Goal: Task Accomplishment & Management: Manage account settings

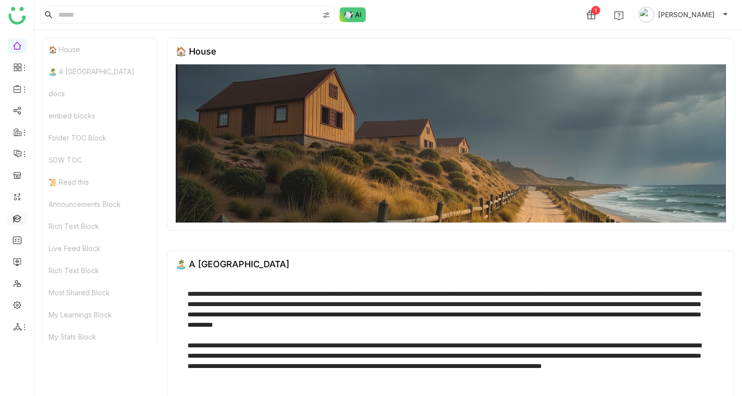
click at [19, 218] on link at bounding box center [17, 218] width 9 height 8
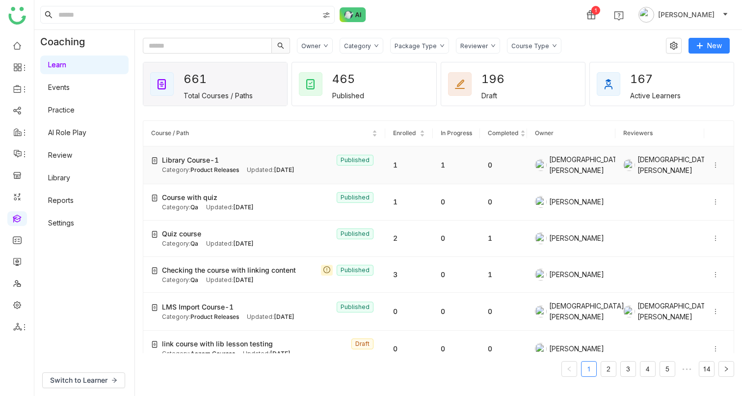
click at [712, 168] on icon at bounding box center [715, 165] width 7 height 7
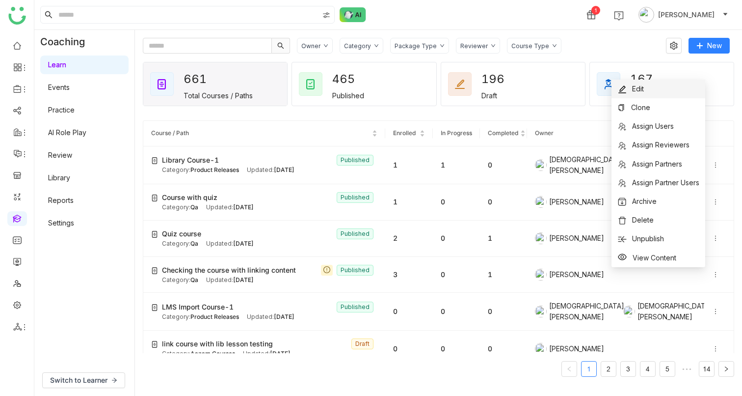
click at [638, 88] on span "Edit" at bounding box center [638, 88] width 12 height 8
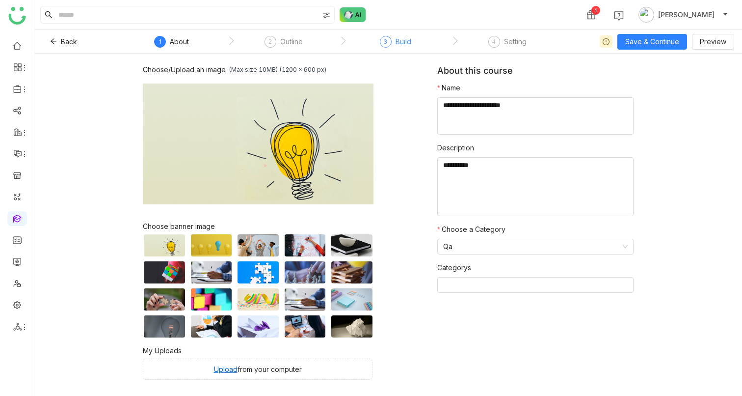
click at [390, 41] on div "3" at bounding box center [386, 42] width 12 height 12
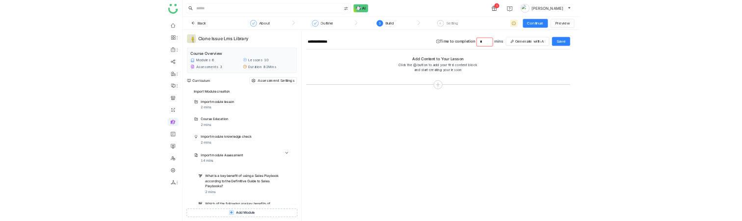
scroll to position [1348, 0]
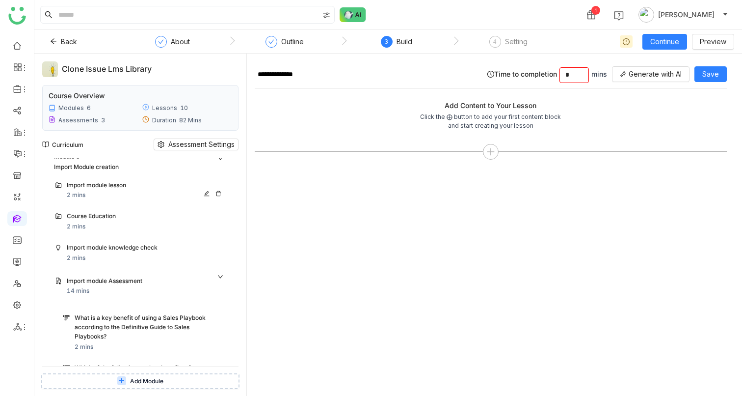
click at [92, 196] on div "Import module lesson 2 mins" at bounding box center [146, 191] width 159 height 20
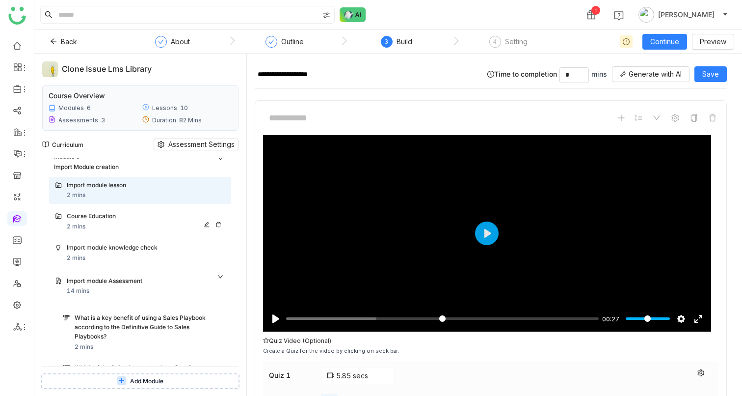
click at [87, 219] on div "Course Education" at bounding box center [136, 216] width 139 height 9
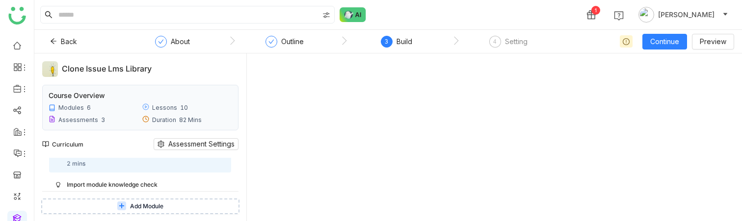
scroll to position [1404, 0]
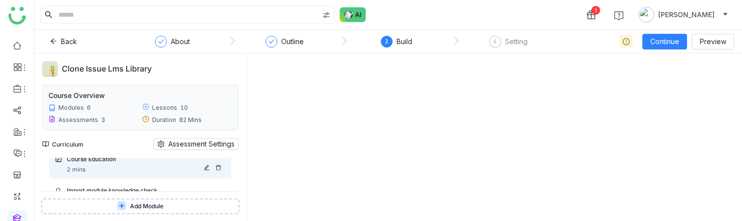
click at [114, 161] on div "Course Education" at bounding box center [136, 159] width 139 height 9
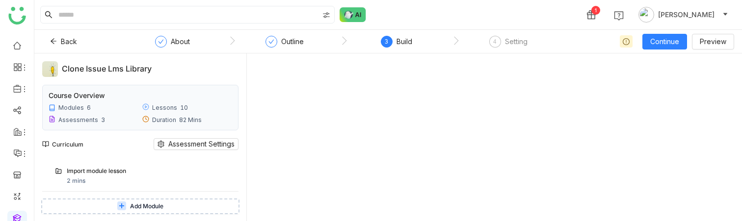
scroll to position [1357, 0]
click at [117, 174] on div "Import module lesson" at bounding box center [136, 175] width 139 height 9
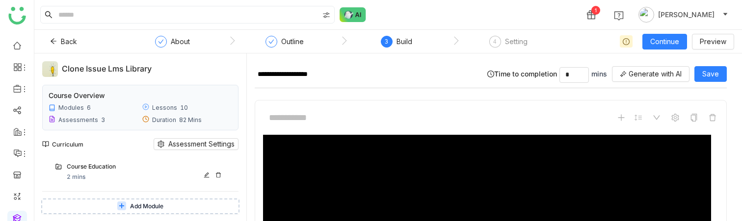
scroll to position [1398, 0]
click at [114, 174] on div "Course Education 2 mins" at bounding box center [146, 172] width 159 height 20
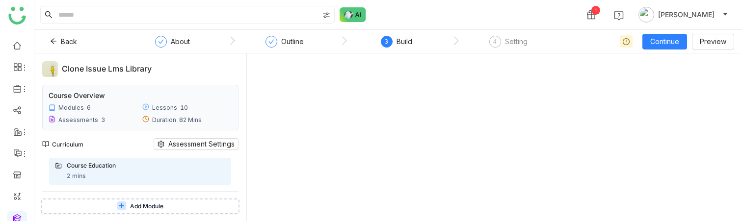
click at [342, 184] on div at bounding box center [495, 141] width 480 height 160
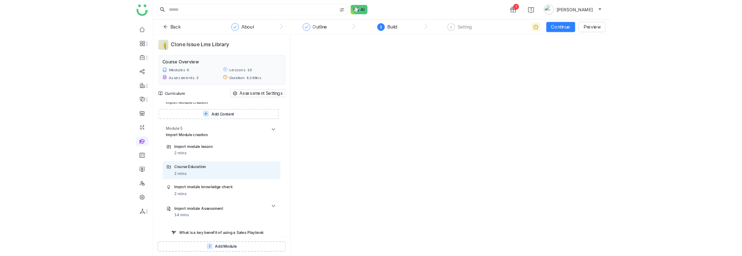
scroll to position [1298, 0]
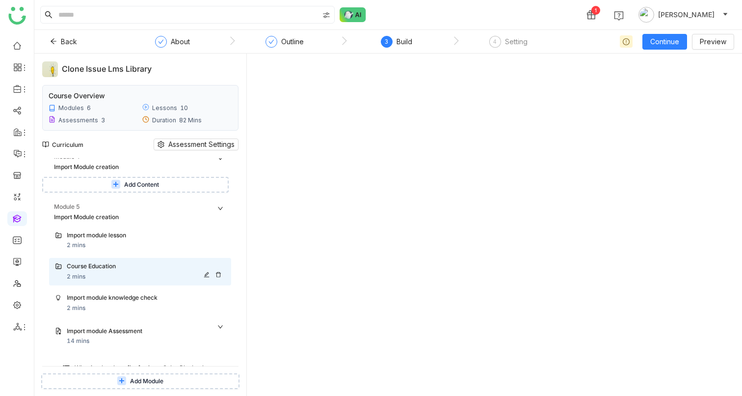
click at [105, 281] on div "Course Education 2 mins" at bounding box center [140, 271] width 182 height 27
click at [96, 239] on div "Import module lesson" at bounding box center [136, 235] width 139 height 9
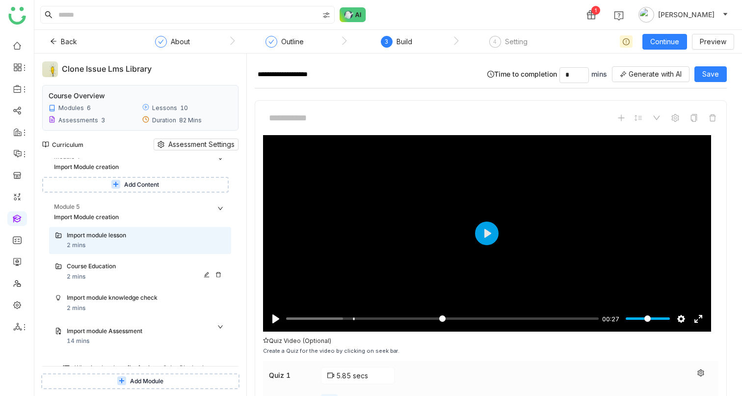
click at [85, 273] on div "Course Education 2 mins" at bounding box center [146, 272] width 159 height 20
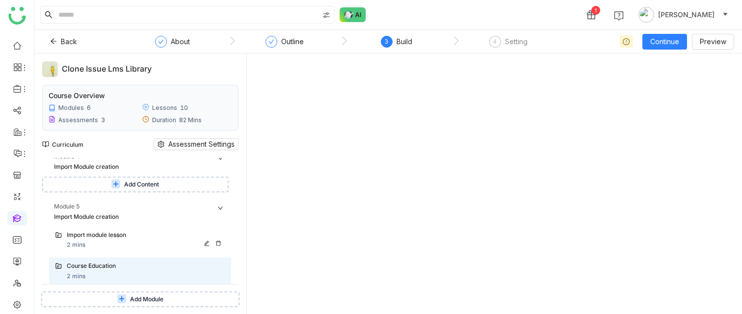
click at [90, 246] on div "Import module lesson 2 mins" at bounding box center [146, 241] width 159 height 20
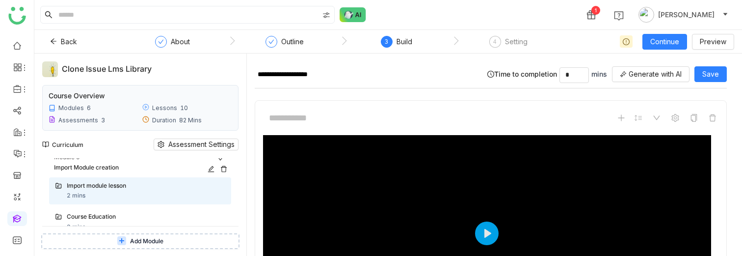
scroll to position [1360, 0]
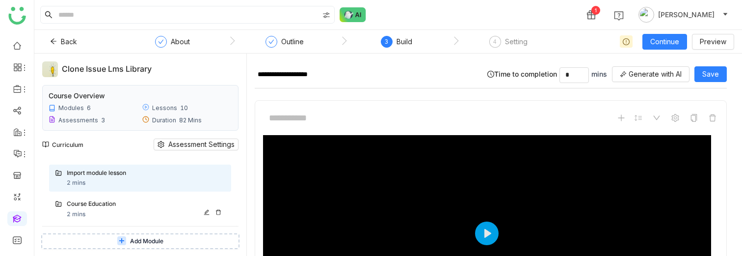
click at [121, 208] on div "Course Education" at bounding box center [136, 203] width 139 height 9
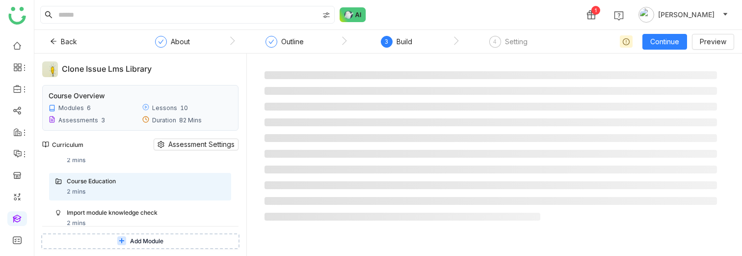
scroll to position [1386, 0]
click at [126, 208] on div "Import module knowledge check" at bounding box center [136, 209] width 139 height 9
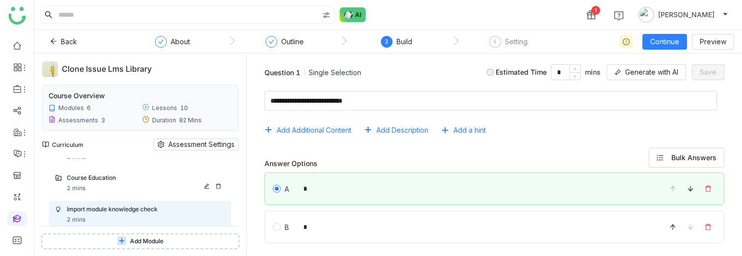
click at [106, 184] on div "Course Education 2 mins" at bounding box center [146, 183] width 159 height 20
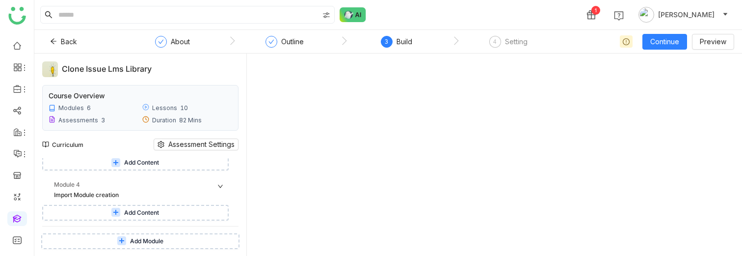
scroll to position [1278, 0]
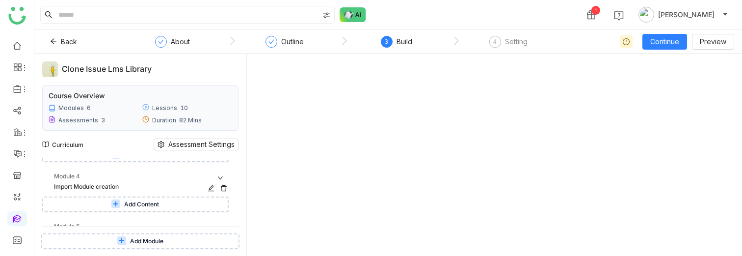
click at [223, 186] on icon at bounding box center [223, 188] width 7 height 7
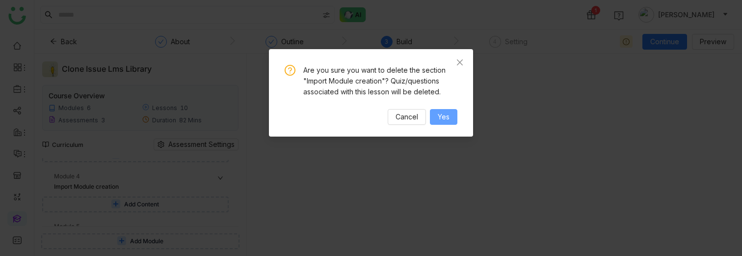
click at [457, 119] on div "Are you sure you want to delete the section "Import Module creation"? Quiz/ques…" at bounding box center [371, 92] width 204 height 87
click at [454, 119] on button "Yes" at bounding box center [443, 117] width 27 height 16
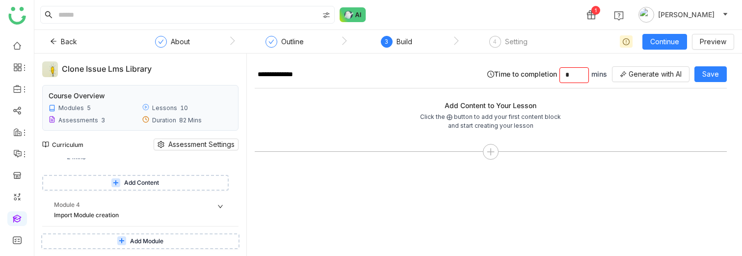
scroll to position [1263, 0]
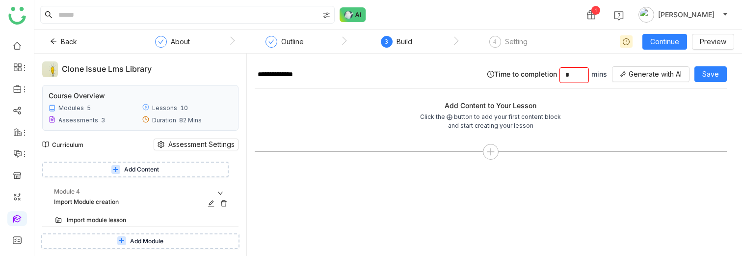
click at [223, 204] on icon at bounding box center [223, 203] width 7 height 7
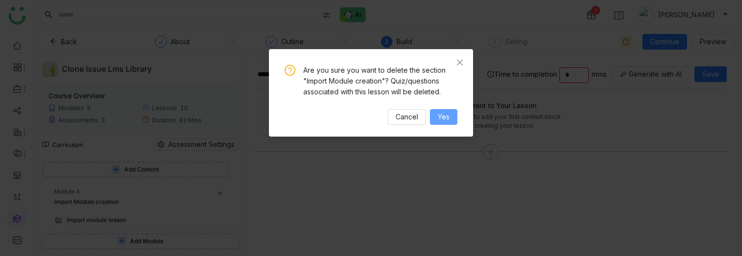
click at [451, 114] on button "Yes" at bounding box center [443, 117] width 27 height 16
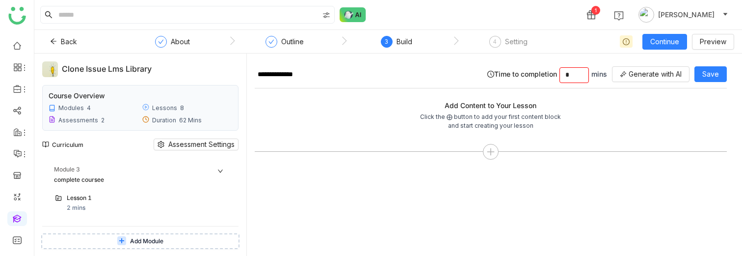
scroll to position [685, 0]
click at [224, 171] on icon at bounding box center [223, 173] width 7 height 7
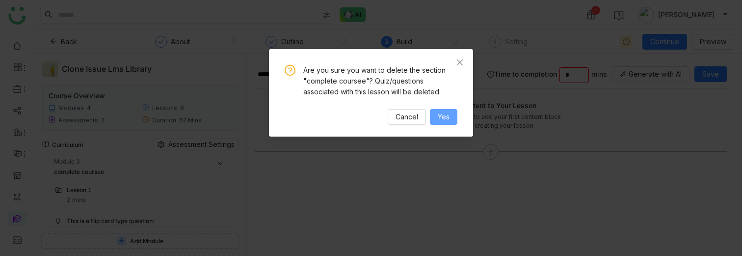
click at [443, 119] on span "Yes" at bounding box center [444, 116] width 12 height 11
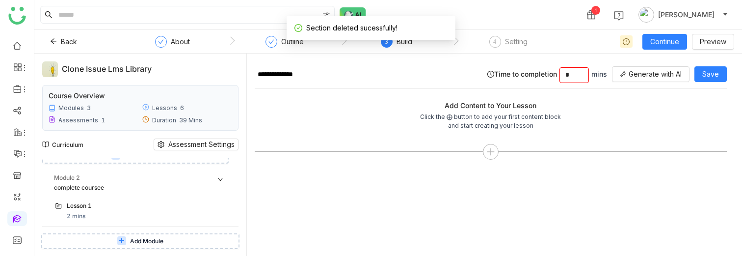
scroll to position [65, 0]
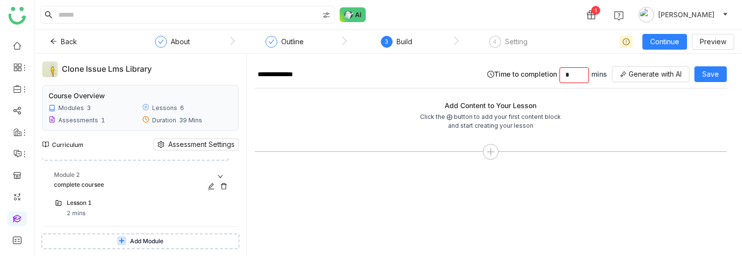
click at [223, 186] on icon at bounding box center [223, 186] width 7 height 7
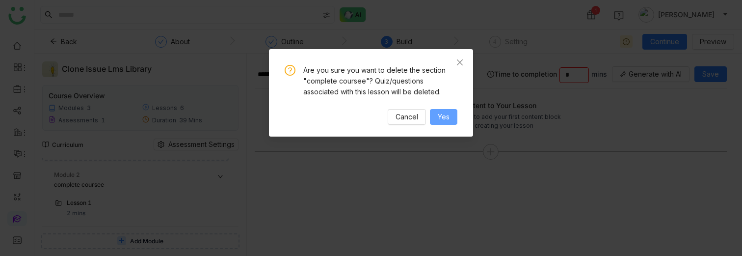
click at [443, 116] on span "Yes" at bounding box center [444, 116] width 12 height 11
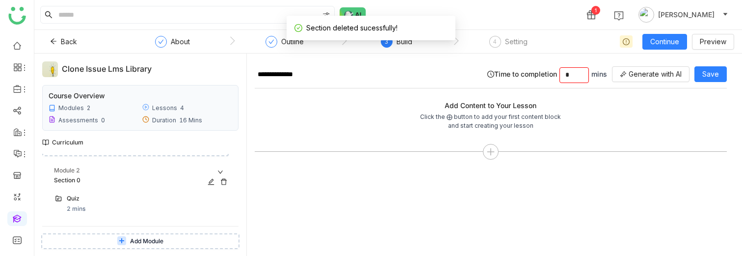
click at [225, 179] on icon at bounding box center [224, 182] width 6 height 6
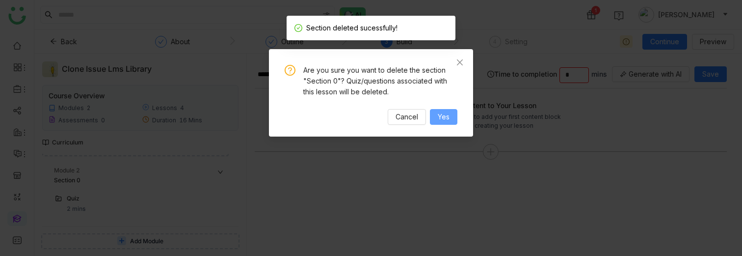
click at [440, 121] on span "Yes" at bounding box center [444, 116] width 12 height 11
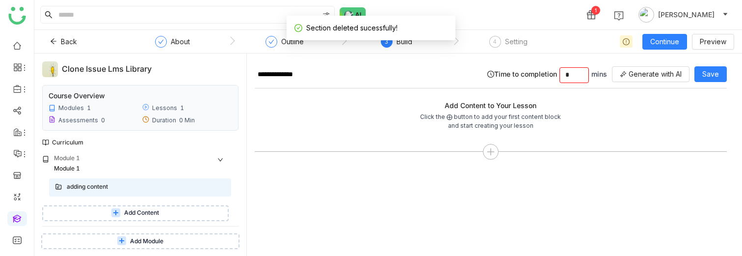
scroll to position [0, 0]
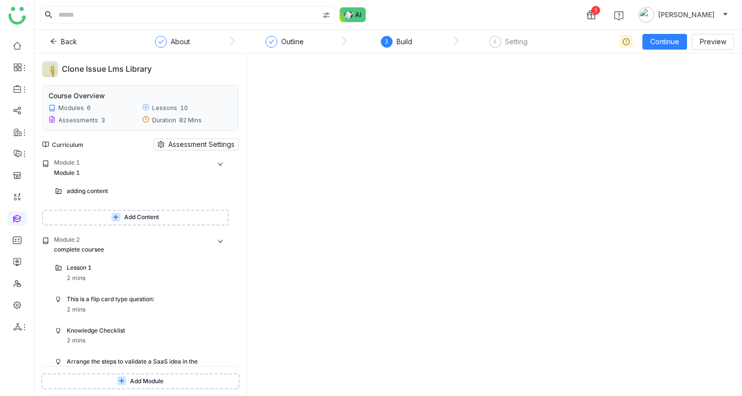
click at [17, 222] on link at bounding box center [17, 218] width 9 height 8
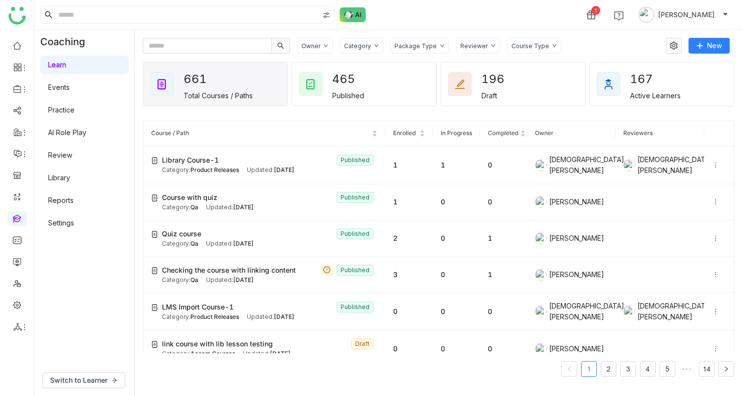
click at [65, 178] on link "Library" at bounding box center [59, 177] width 22 height 8
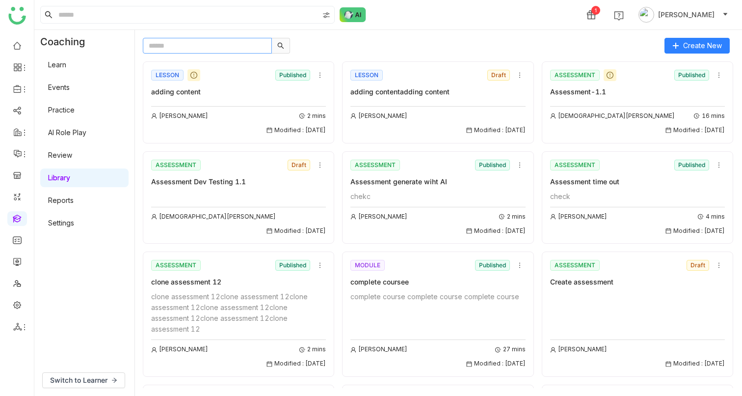
click at [183, 48] on input "text" at bounding box center [207, 46] width 129 height 16
click at [198, 119] on div "Arif uddin 2 mins" at bounding box center [238, 115] width 175 height 9
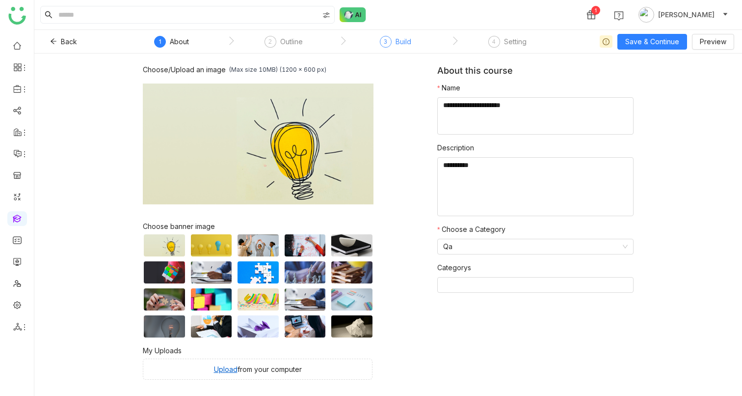
click at [388, 46] on div "3" at bounding box center [386, 42] width 12 height 12
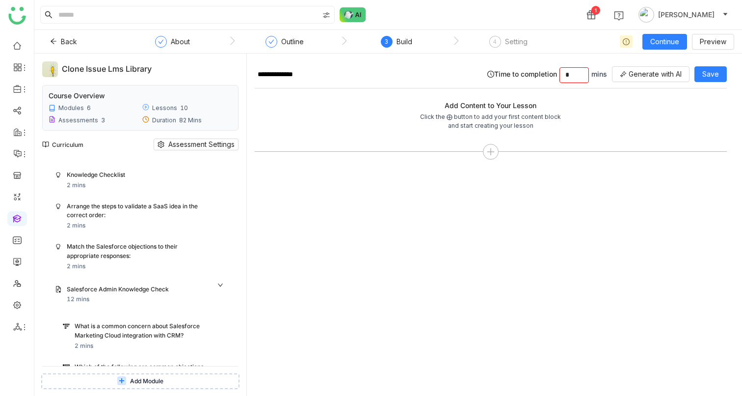
scroll to position [763, 0]
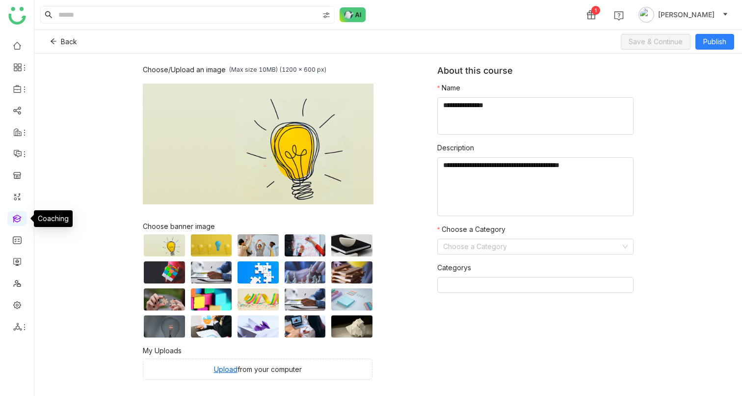
click at [18, 220] on link at bounding box center [17, 218] width 9 height 8
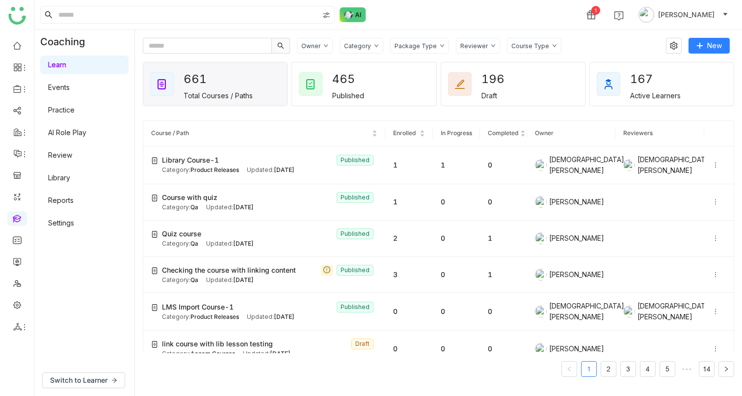
click at [69, 178] on link "Library" at bounding box center [59, 177] width 22 height 8
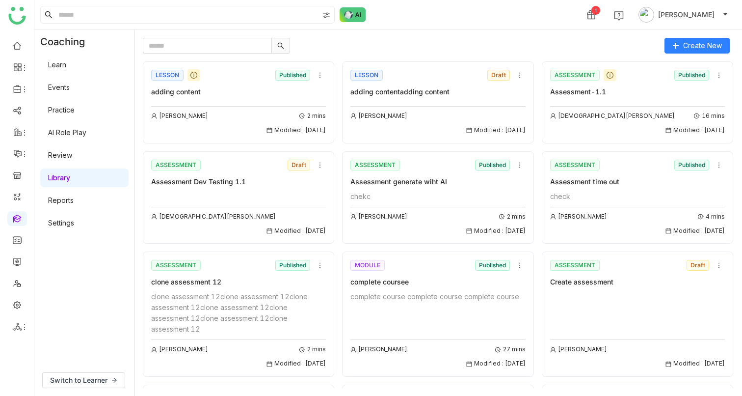
click at [204, 121] on div "Arif uddin 2 mins Modified : 28/08/2025" at bounding box center [238, 120] width 175 height 29
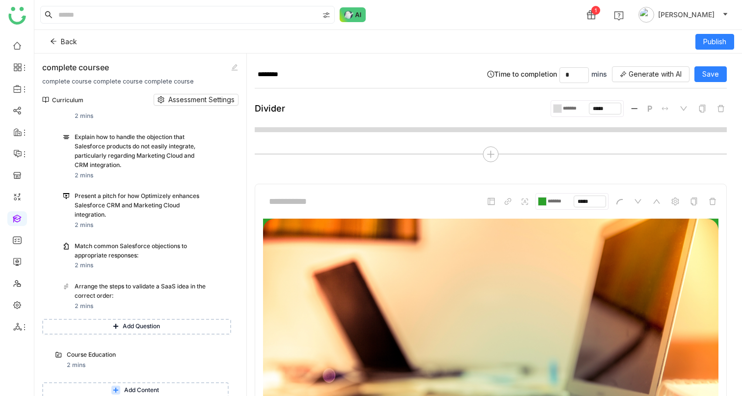
scroll to position [315, 0]
click at [89, 360] on div "Course Education 2 mins" at bounding box center [146, 358] width 159 height 20
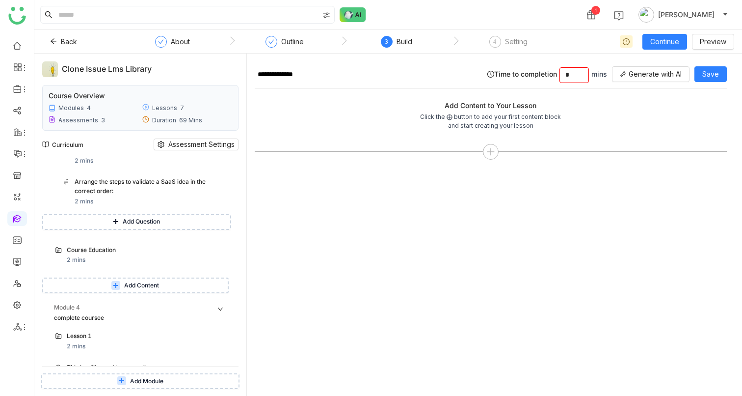
scroll to position [1145, 0]
click at [222, 255] on icon at bounding box center [223, 321] width 7 height 7
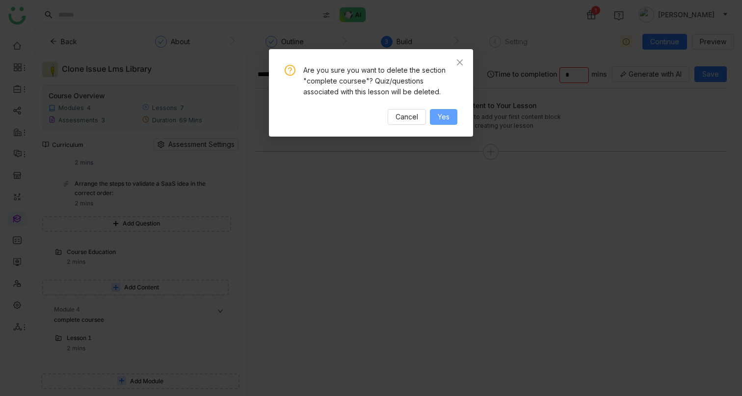
click at [436, 123] on button "Yes" at bounding box center [443, 117] width 27 height 16
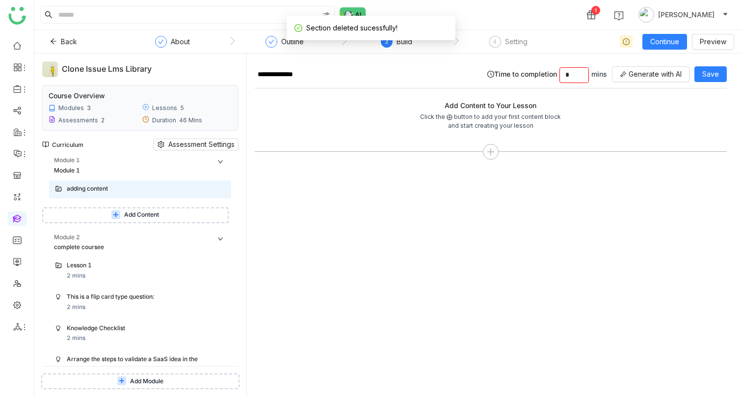
scroll to position [0, 0]
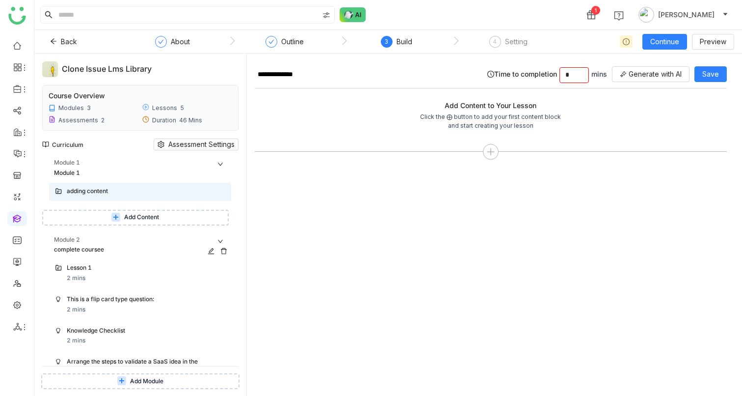
click at [222, 249] on icon at bounding box center [224, 251] width 6 height 6
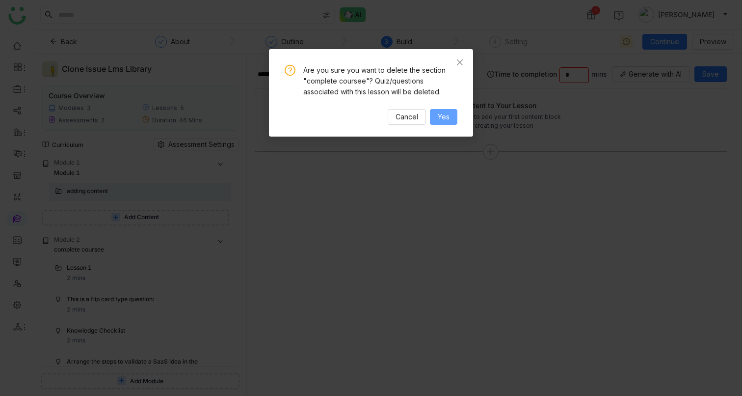
click at [447, 112] on span "Yes" at bounding box center [444, 116] width 12 height 11
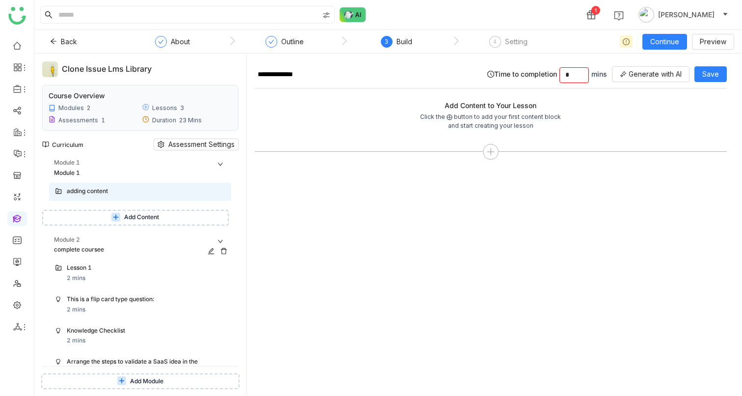
click at [224, 247] on icon at bounding box center [223, 250] width 7 height 7
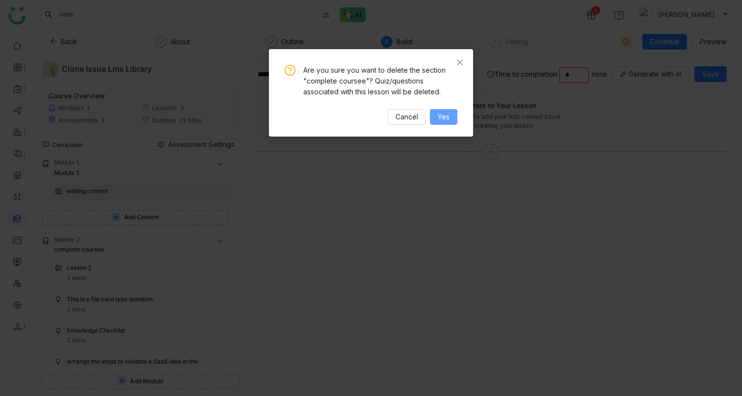
click at [439, 118] on span "Yes" at bounding box center [444, 116] width 12 height 11
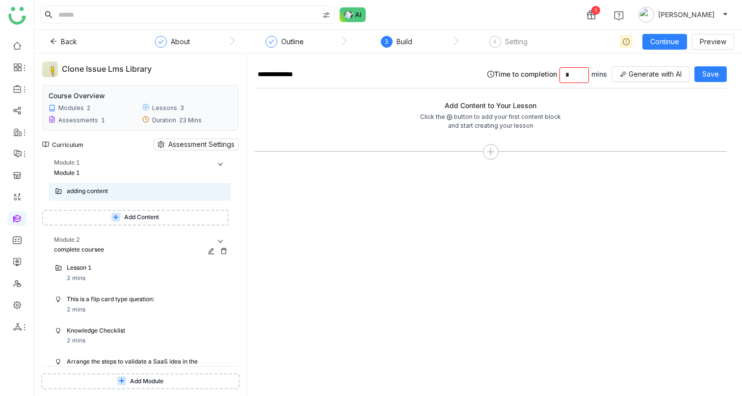
click at [222, 248] on icon at bounding box center [223, 250] width 7 height 7
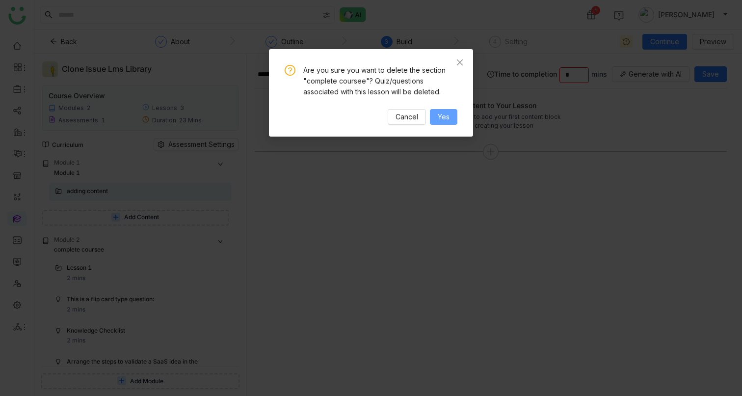
click at [449, 117] on span "Yes" at bounding box center [444, 116] width 12 height 11
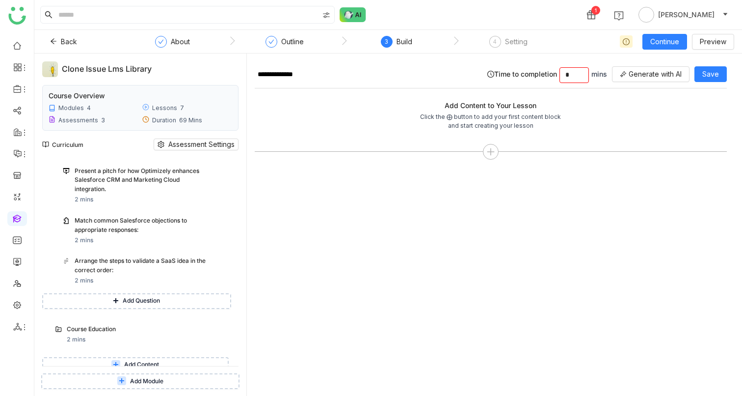
scroll to position [1682, 0]
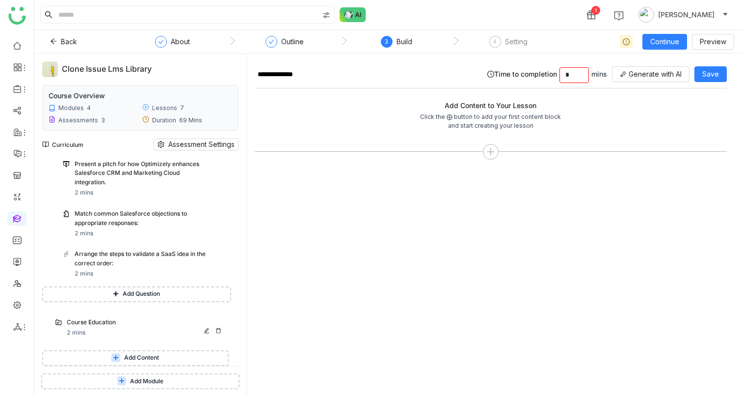
click at [109, 326] on div "Course Education" at bounding box center [136, 322] width 139 height 9
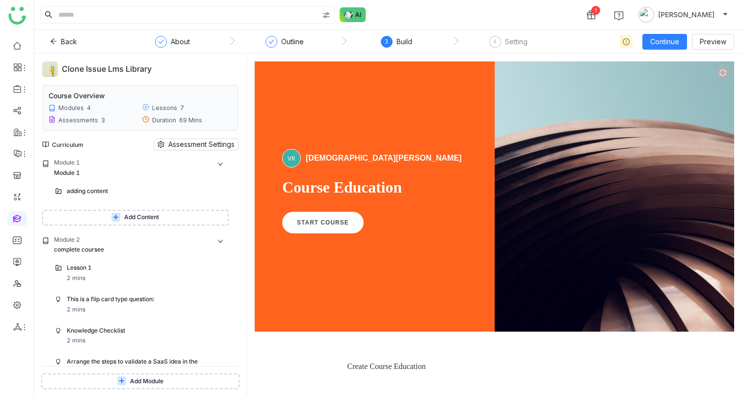
scroll to position [57, 0]
